Goal: Communication & Community: Answer question/provide support

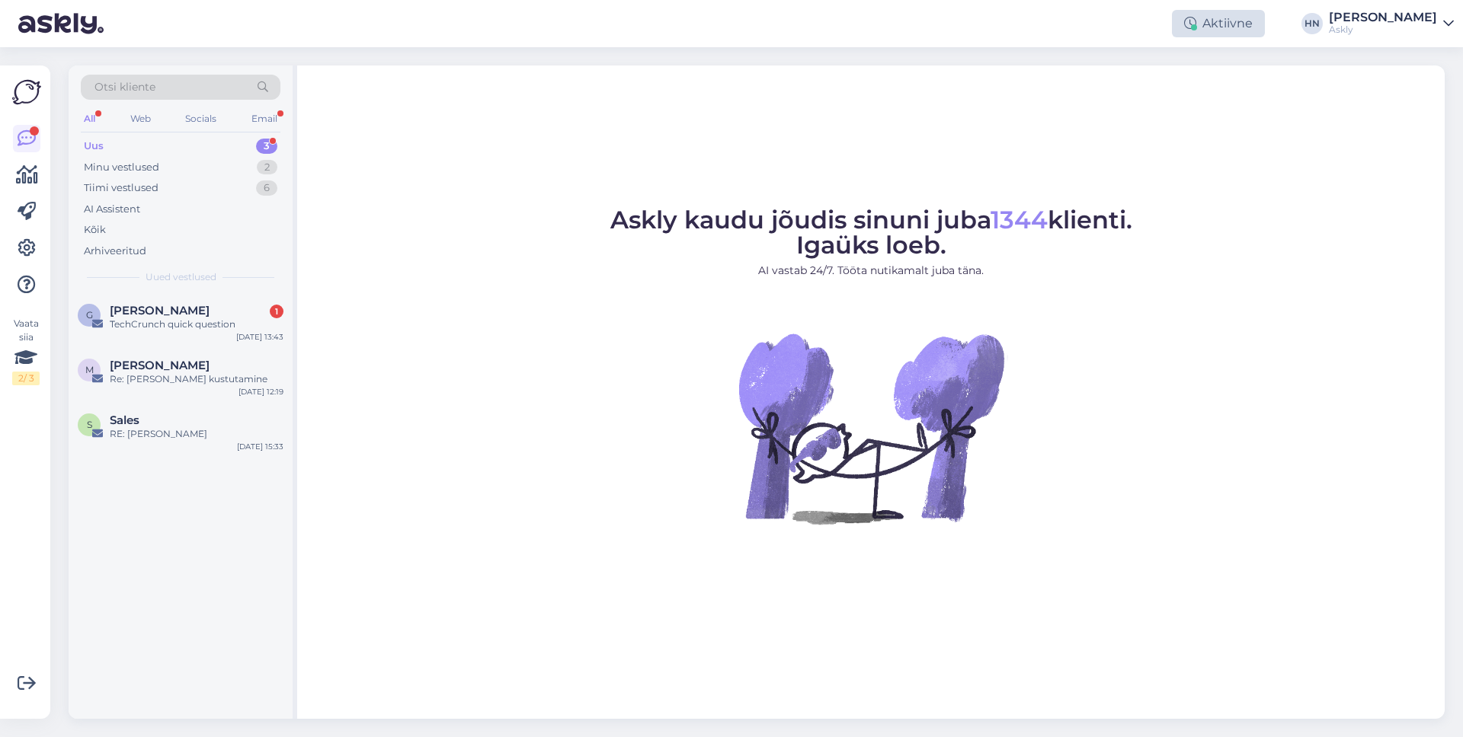
click at [1244, 30] on div "Aktiivne" at bounding box center [1218, 23] width 93 height 27
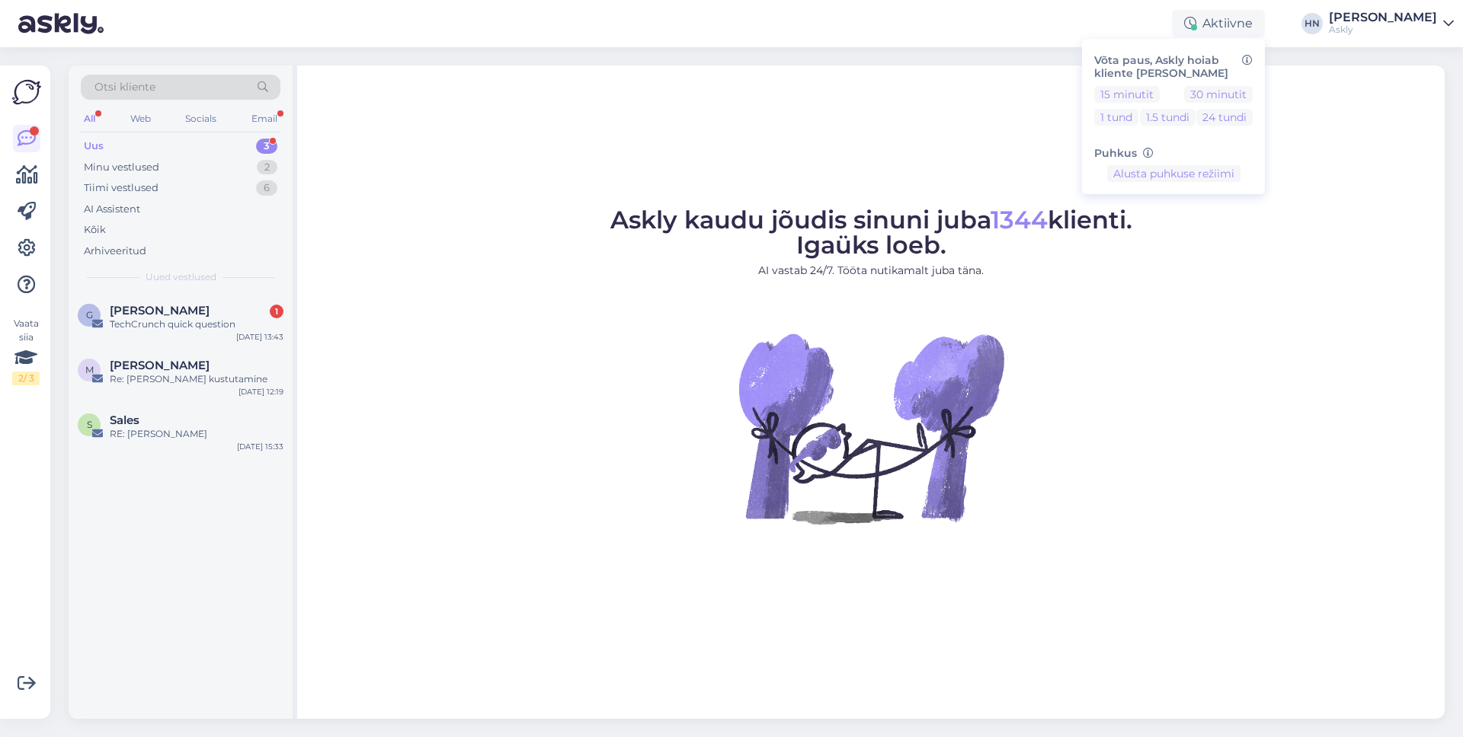
click at [1099, 19] on div "Aktiivne Võta paus, Askly hoiab kliente [PERSON_NAME] 15 minutit 30 minutit 1 t…" at bounding box center [731, 23] width 1463 height 47
click at [1241, 38] on div "Aktiivne Võta paus, Askly hoiab kliente [PERSON_NAME] 15 minutit 30 minutit 1 t…" at bounding box center [731, 23] width 1463 height 47
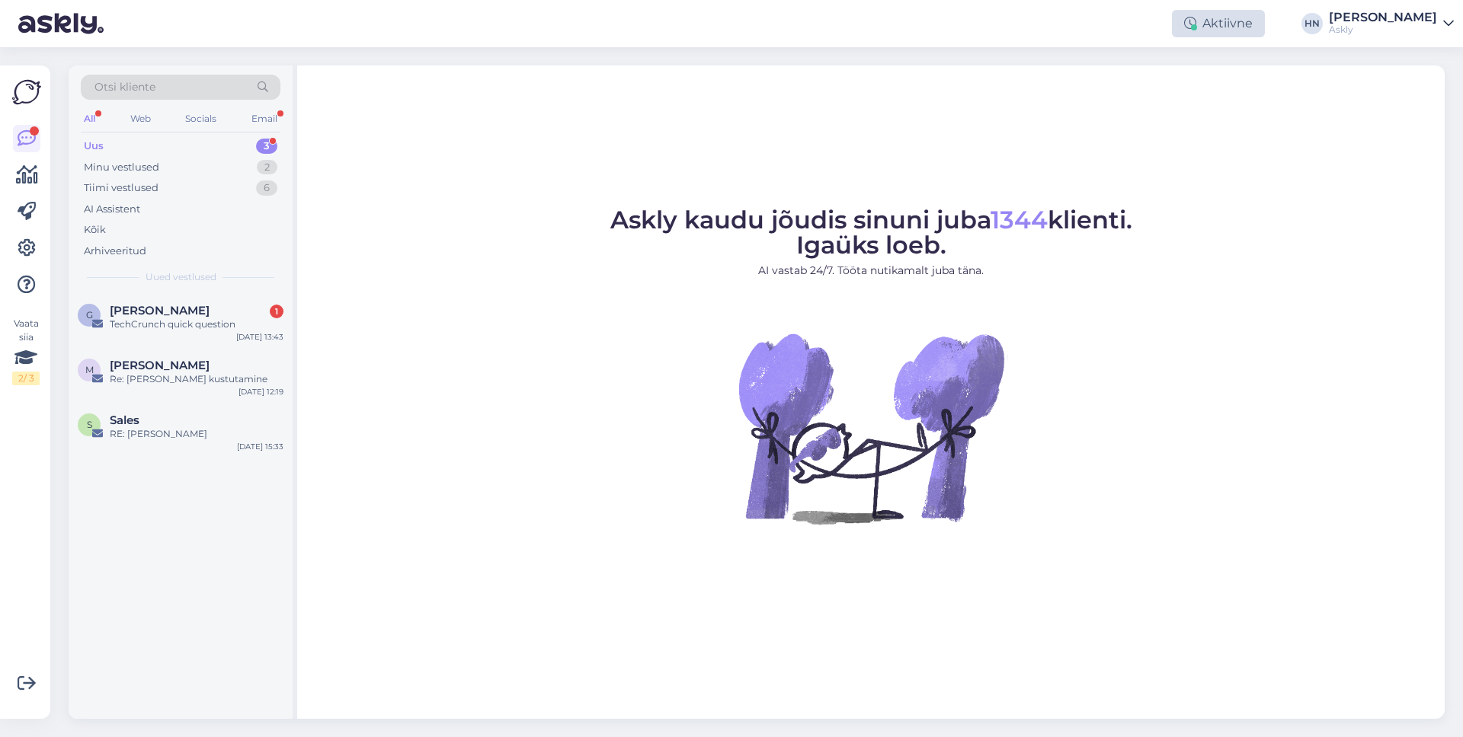
click at [1231, 25] on div "Aktiivne" at bounding box center [1218, 23] width 93 height 27
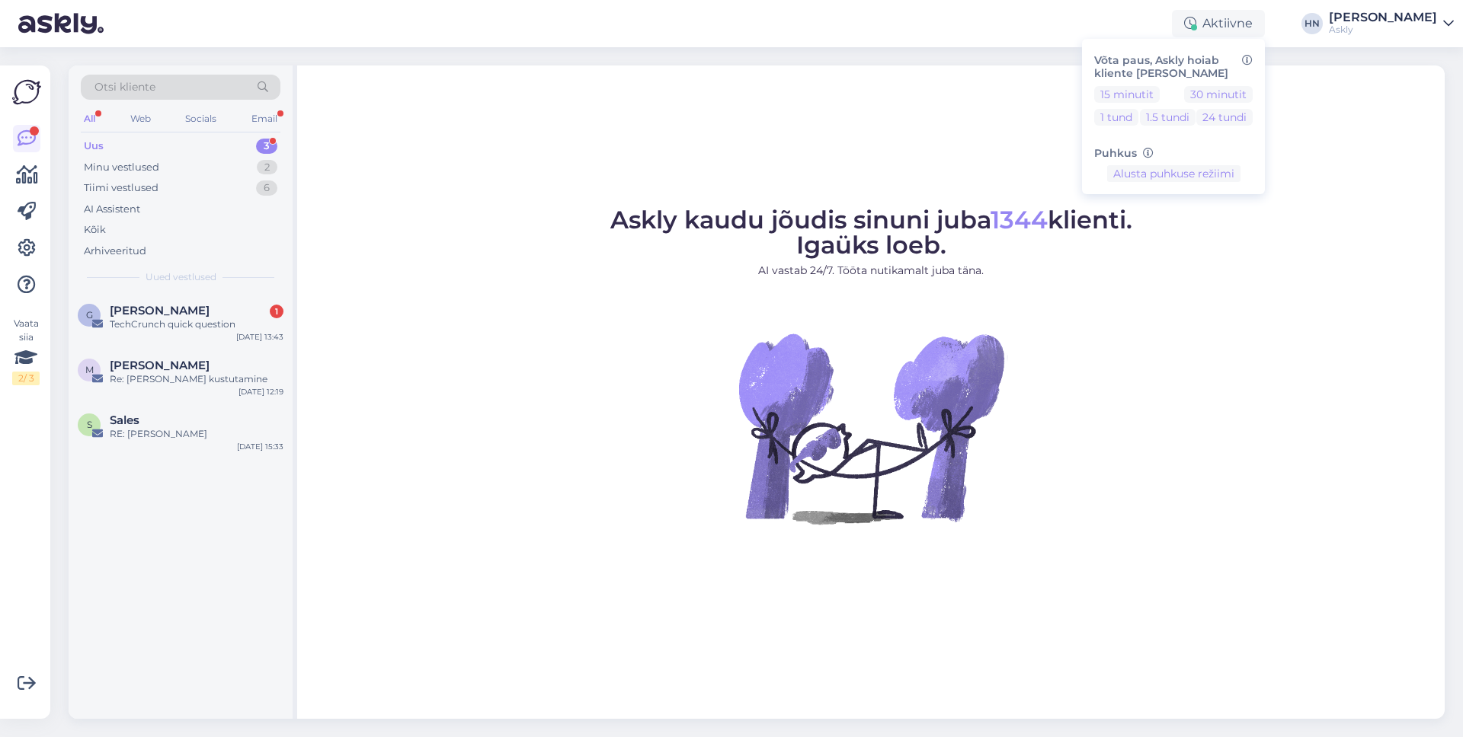
click at [544, 354] on figure "Askly kaudu jõudis sinuni juba 1344 klienti. Igaüks loeb. AI vastab 24/7. Tööta…" at bounding box center [871, 386] width 1120 height 357
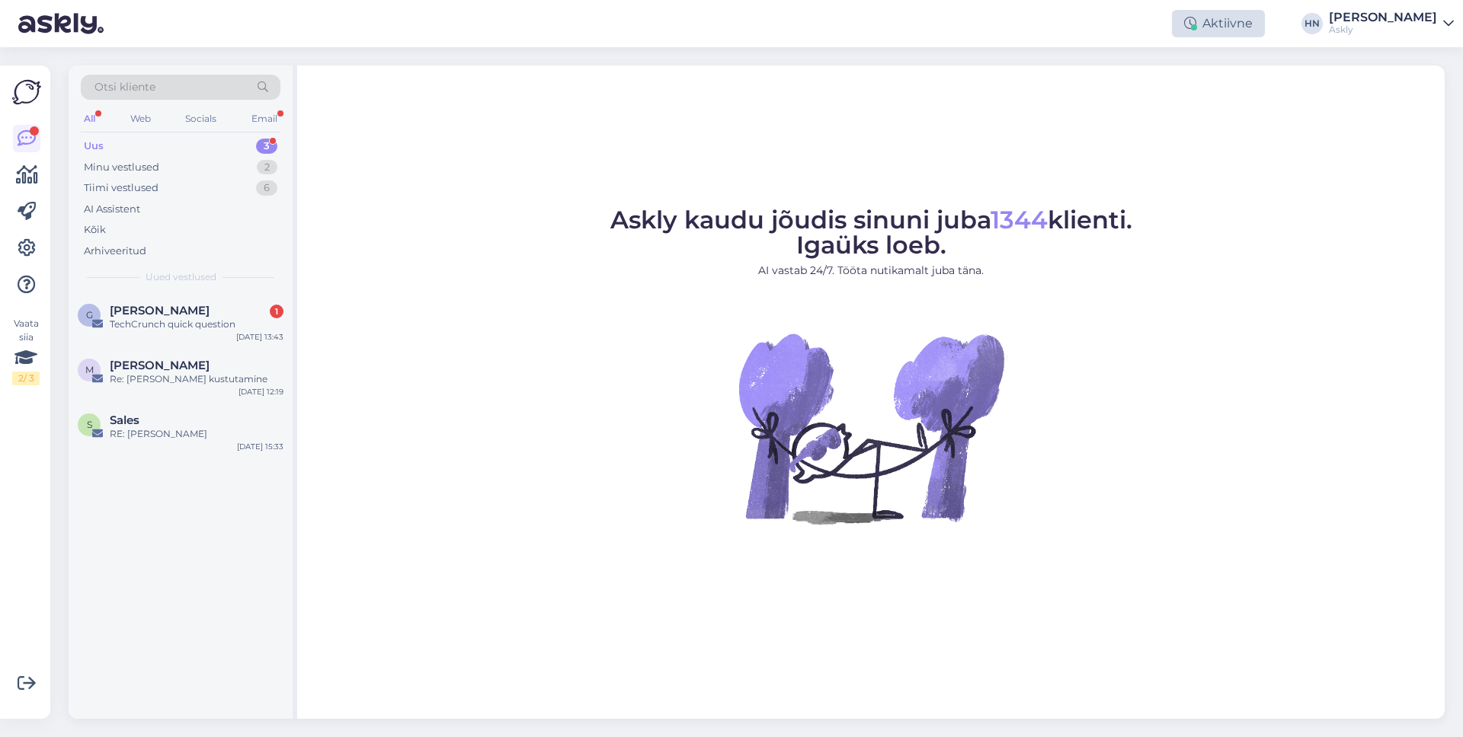
click at [1211, 14] on div "Aktiivne" at bounding box center [1218, 23] width 93 height 27
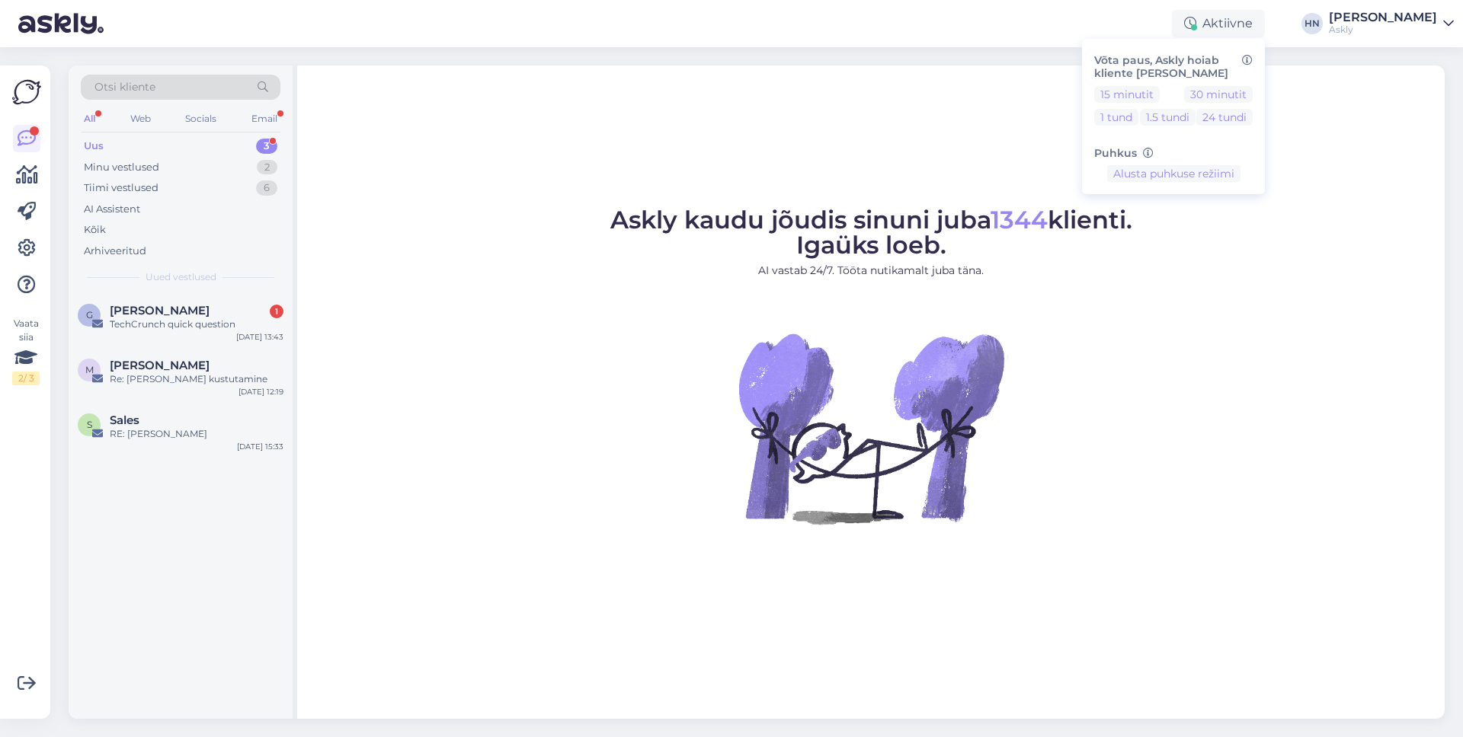
click at [1195, 426] on figure "Askly kaudu jõudis sinuni juba 1344 klienti. Igaüks loeb. AI vastab 24/7. Tööta…" at bounding box center [871, 386] width 1120 height 357
click at [219, 171] on div "Minu vestlused 2" at bounding box center [181, 167] width 200 height 21
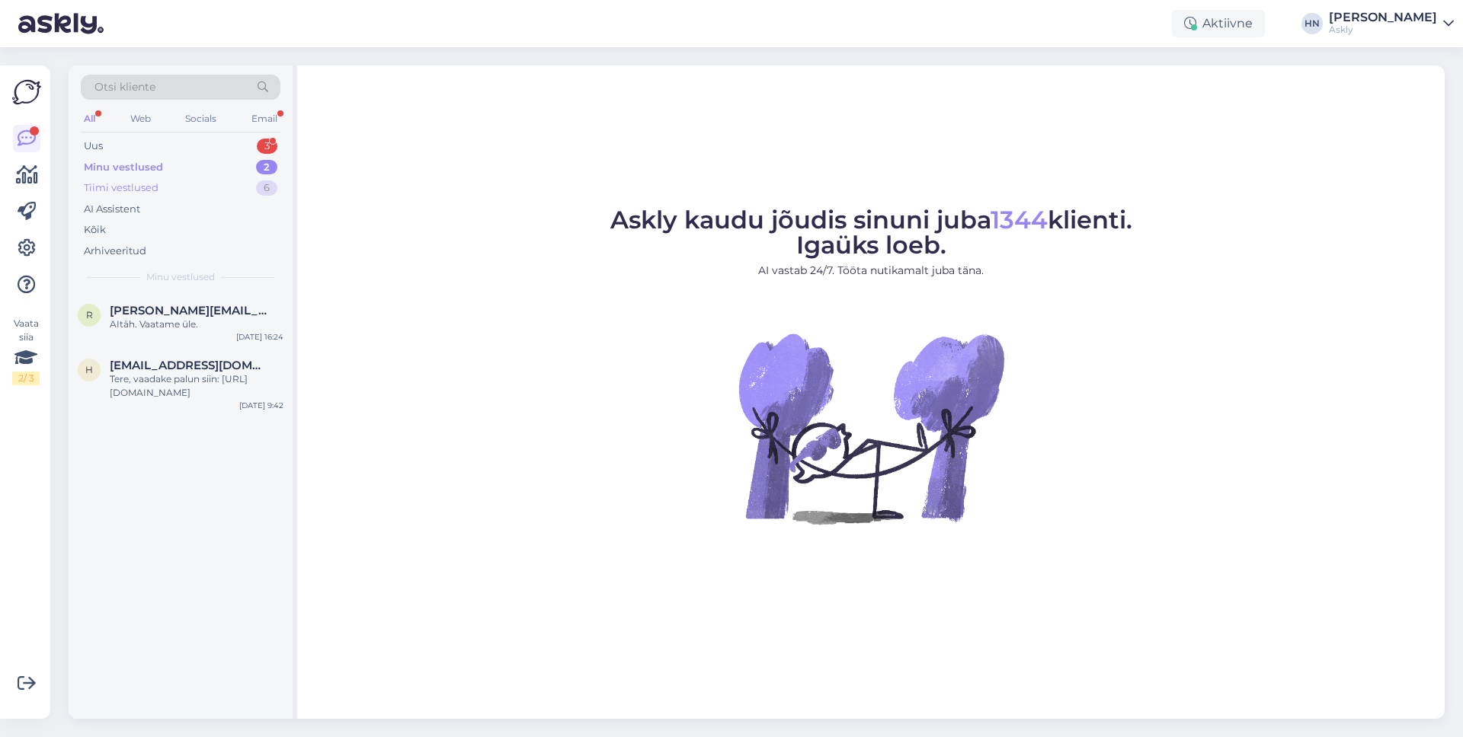
click at [208, 183] on div "Tiimi vestlused 6" at bounding box center [181, 187] width 200 height 21
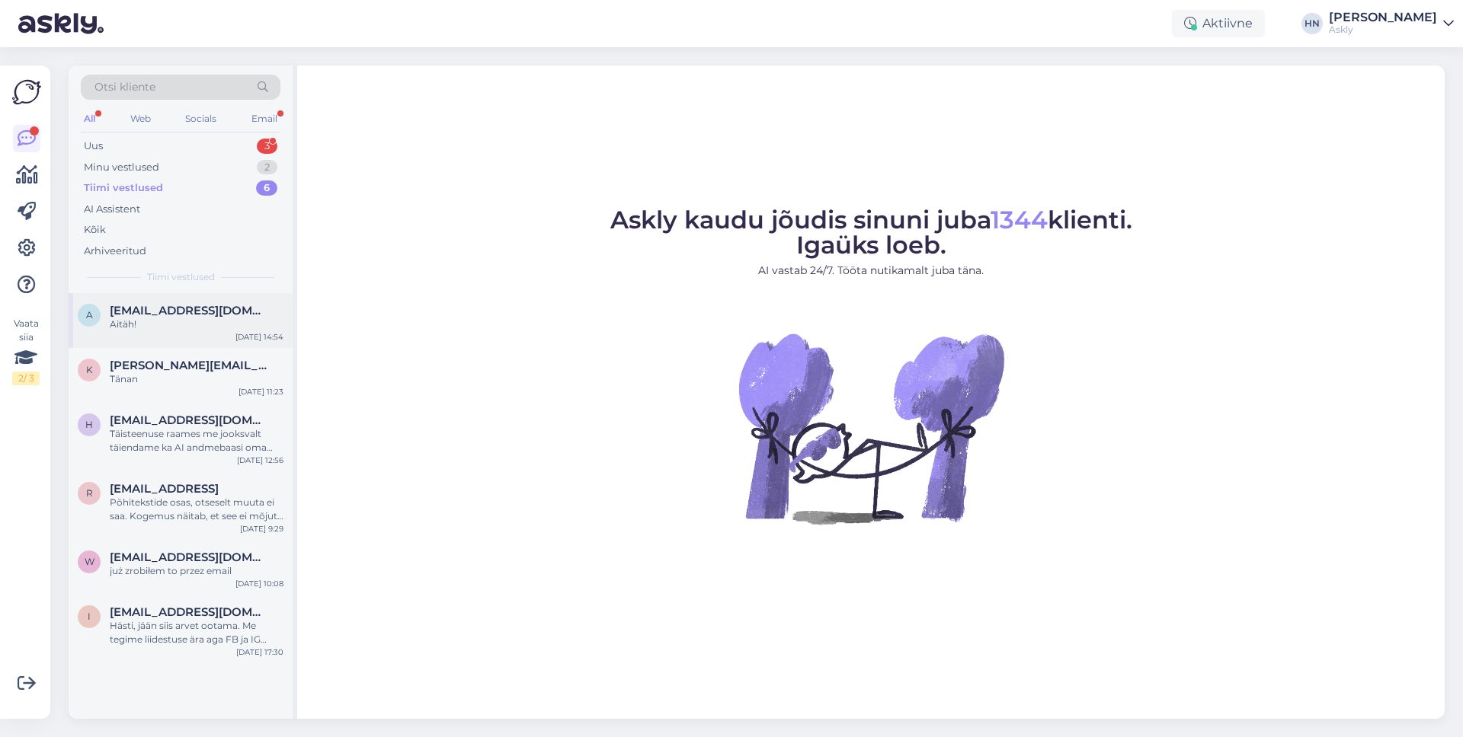
click at [193, 319] on div "Aitäh!" at bounding box center [197, 325] width 174 height 14
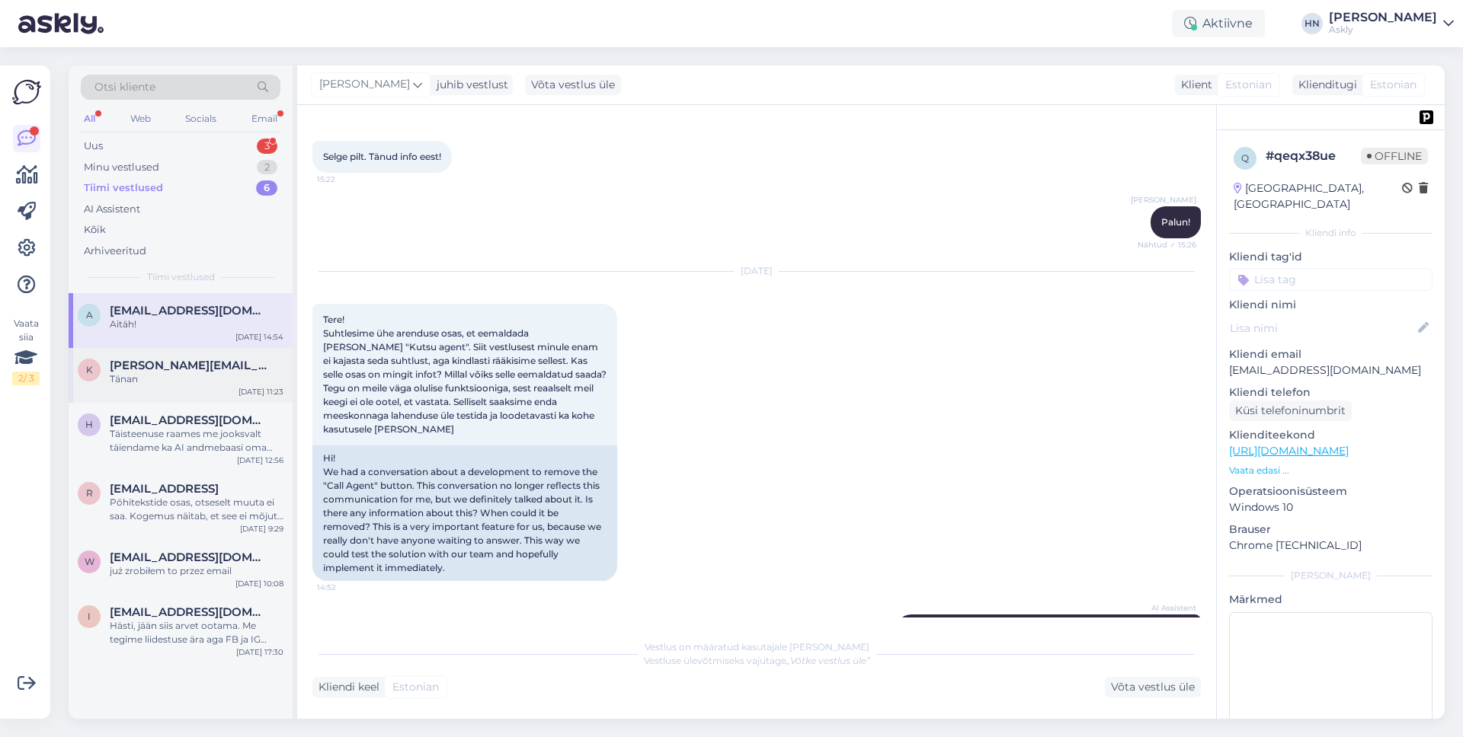
click at [181, 366] on span "[PERSON_NAME][EMAIL_ADDRESS][PERSON_NAME][DOMAIN_NAME]" at bounding box center [189, 366] width 158 height 14
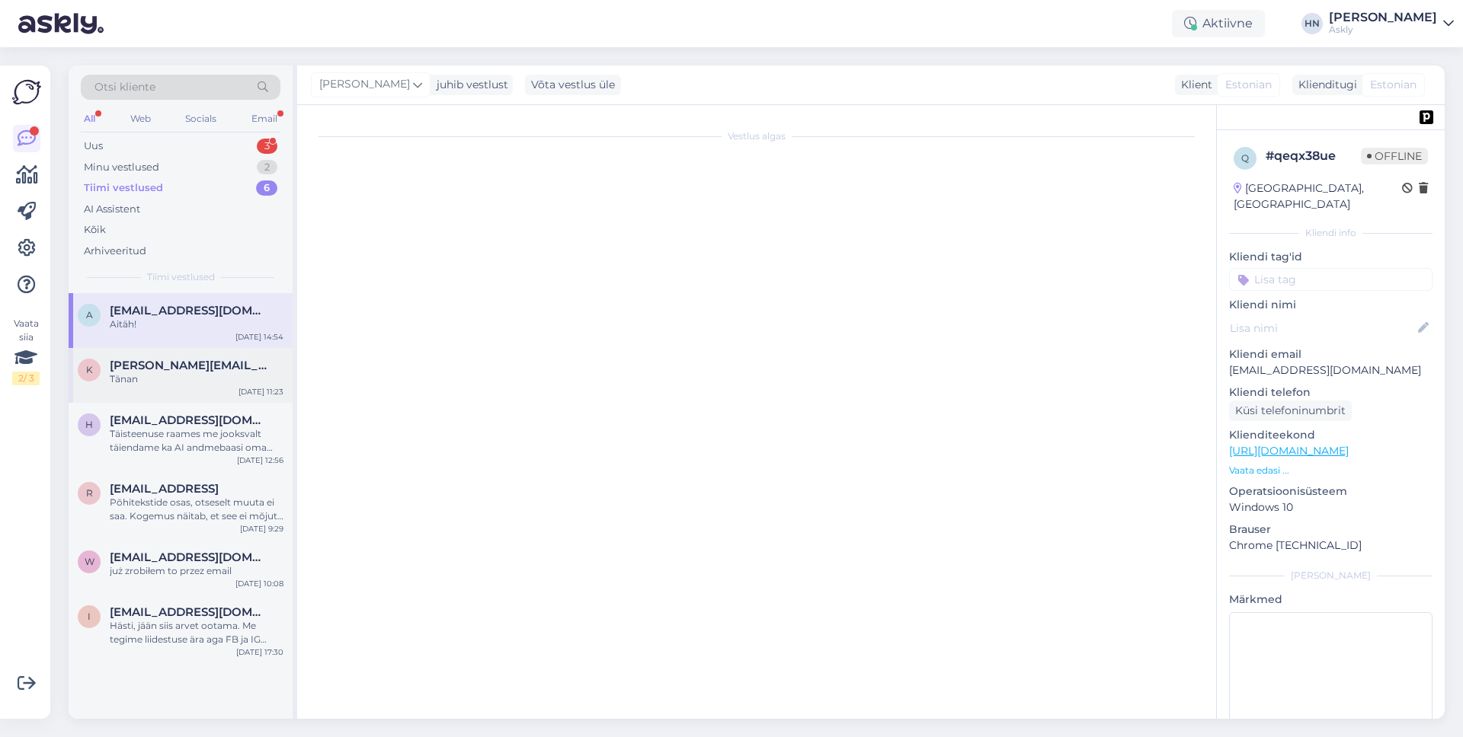
scroll to position [3622, 0]
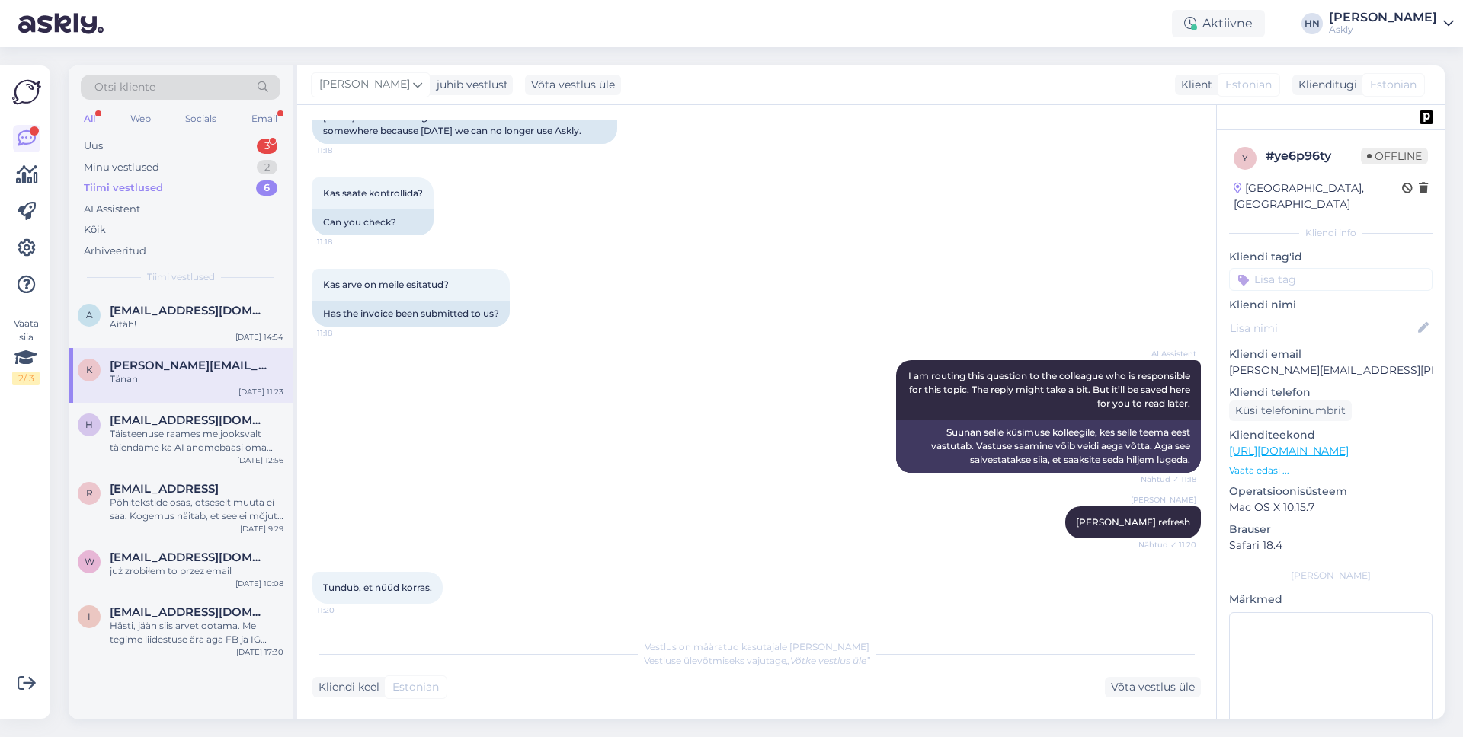
click at [183, 395] on div "k [PERSON_NAME][EMAIL_ADDRESS][PERSON_NAME][DOMAIN_NAME] Tänan [DATE] 11:23" at bounding box center [181, 375] width 224 height 55
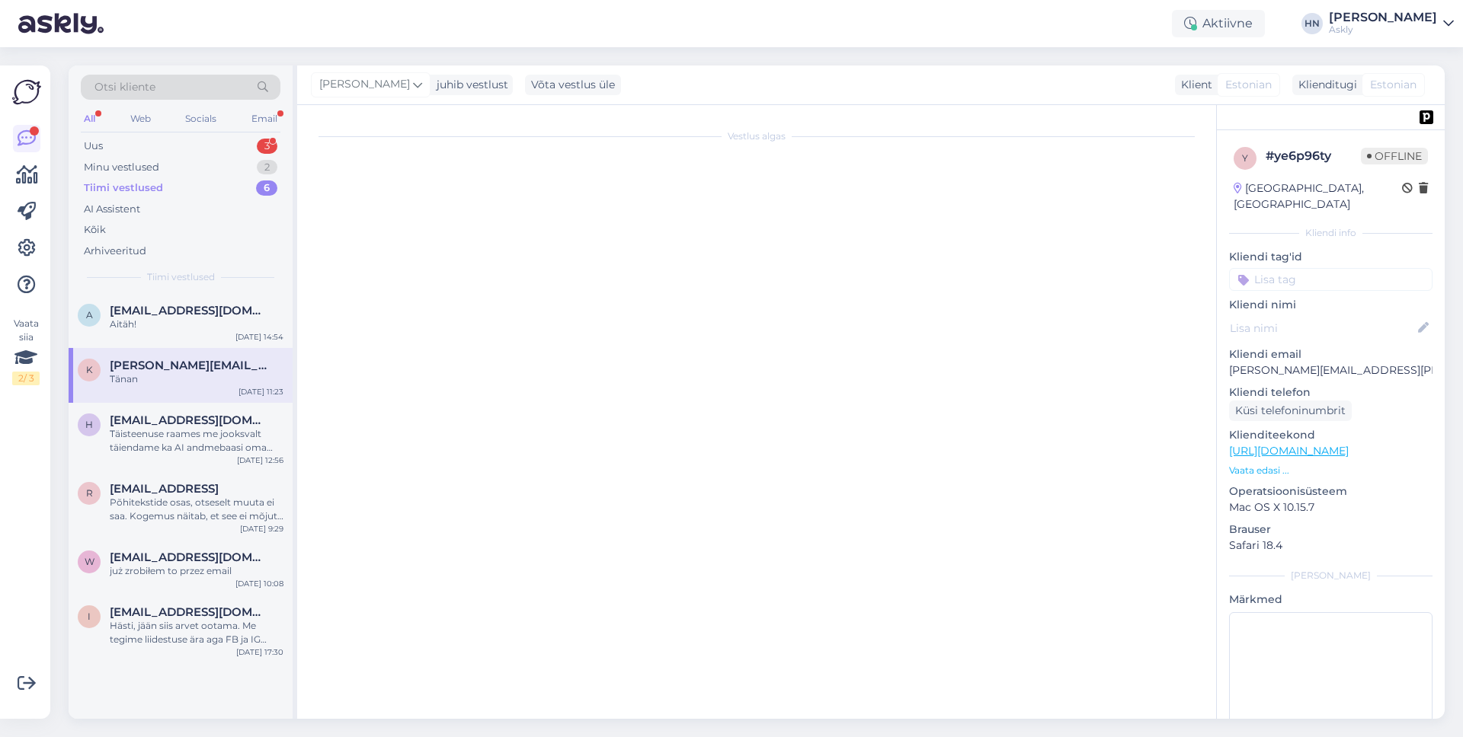
scroll to position [0, 0]
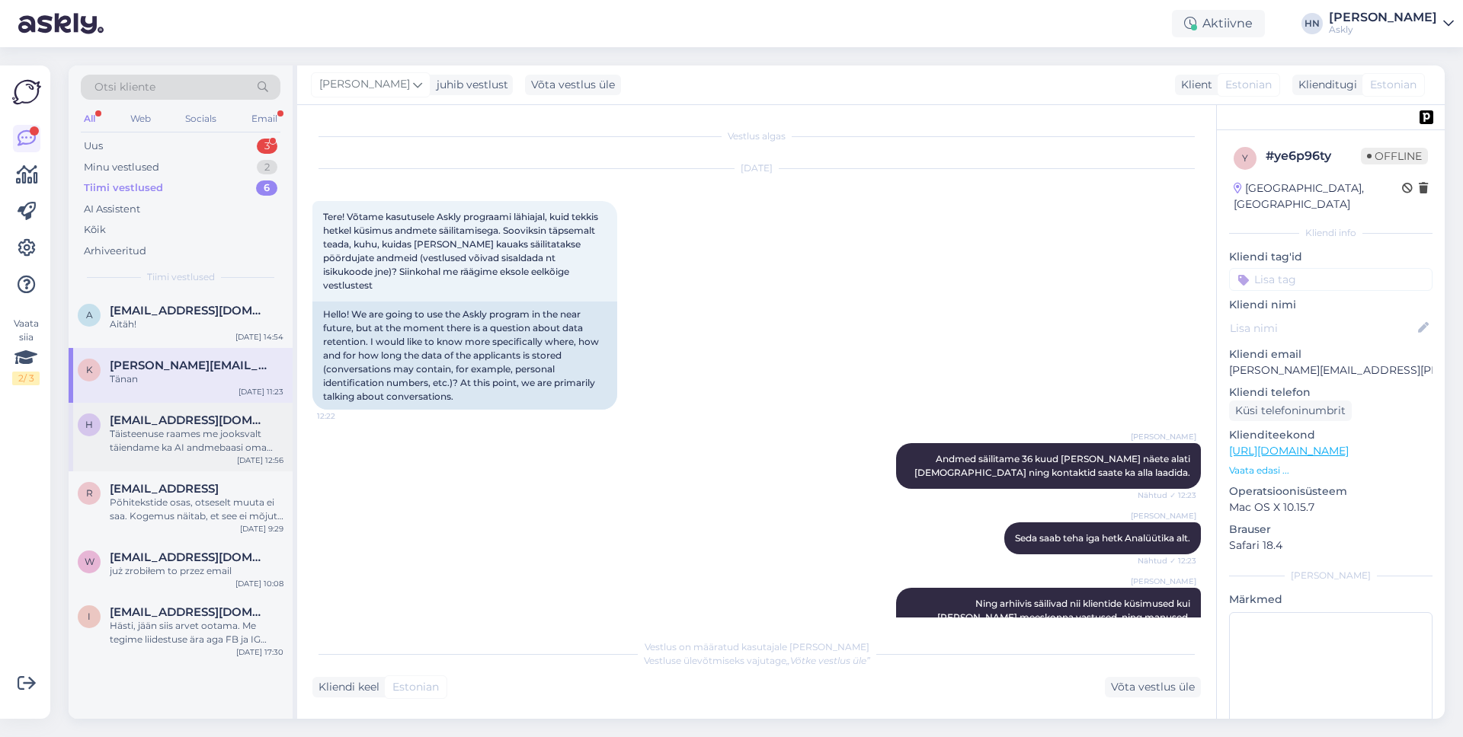
click at [183, 410] on div "h [EMAIL_ADDRESS][DOMAIN_NAME] Täisteenuse raames me jooksvalt täiendame ka AI …" at bounding box center [181, 437] width 224 height 69
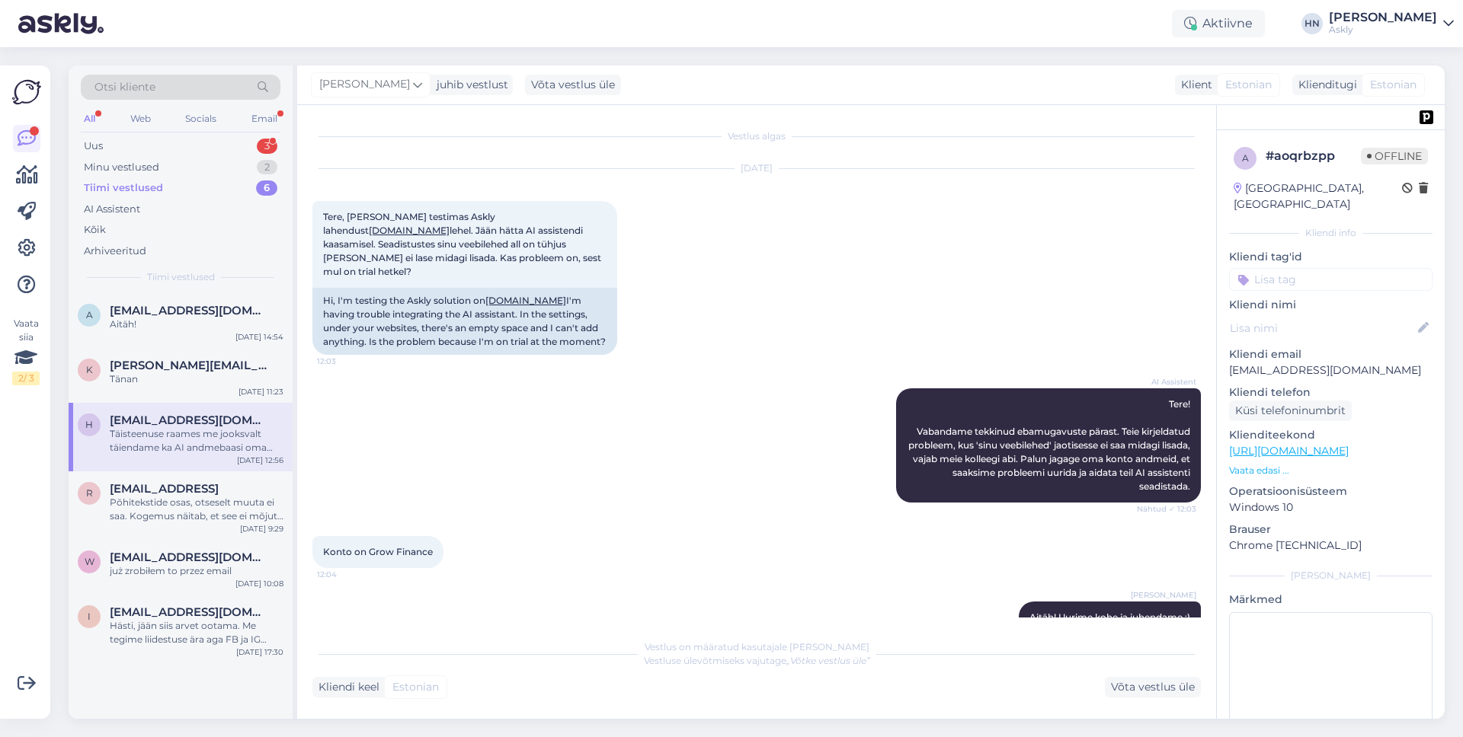
scroll to position [724, 0]
